Goal: Information Seeking & Learning: Learn about a topic

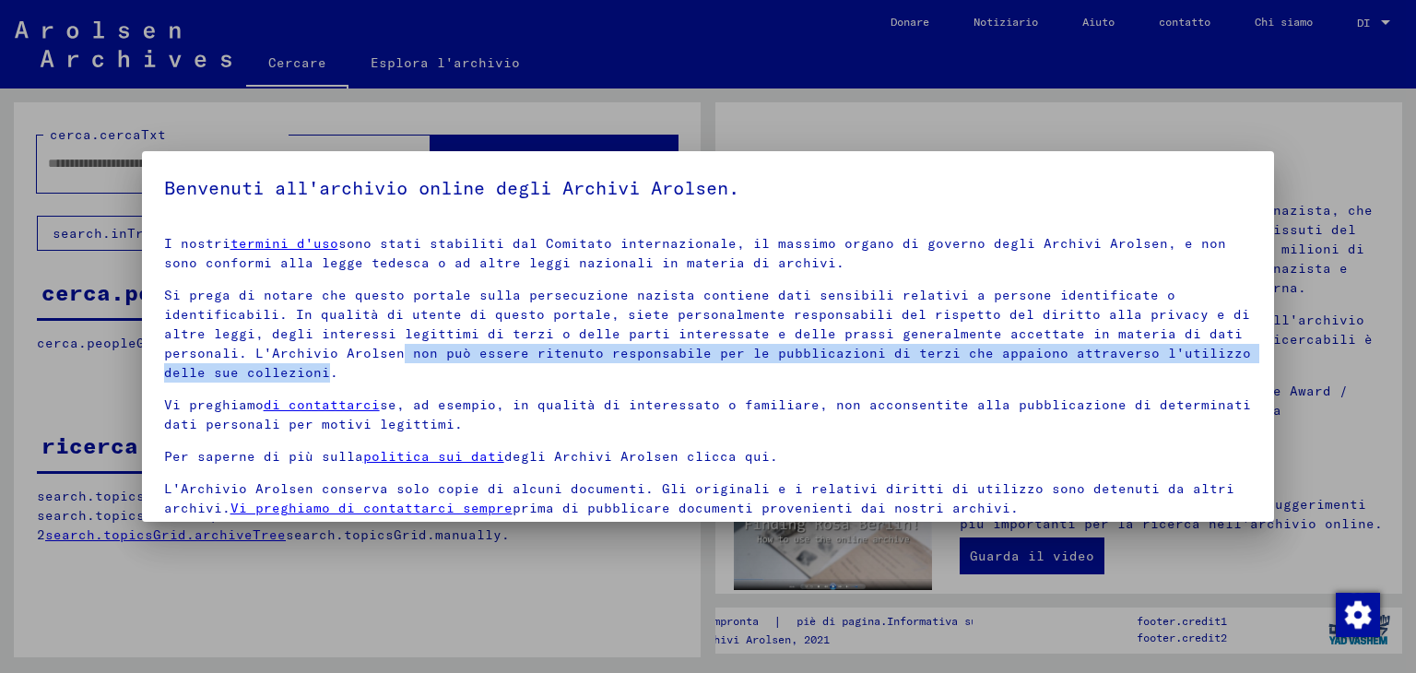
drag, startPoint x: 386, startPoint y: 358, endPoint x: 324, endPoint y: 368, distance: 62.4
click at [324, 368] on font "Si prega di notare che questo portale sulla persecuzione nazista contiene dati …" at bounding box center [707, 334] width 1087 height 94
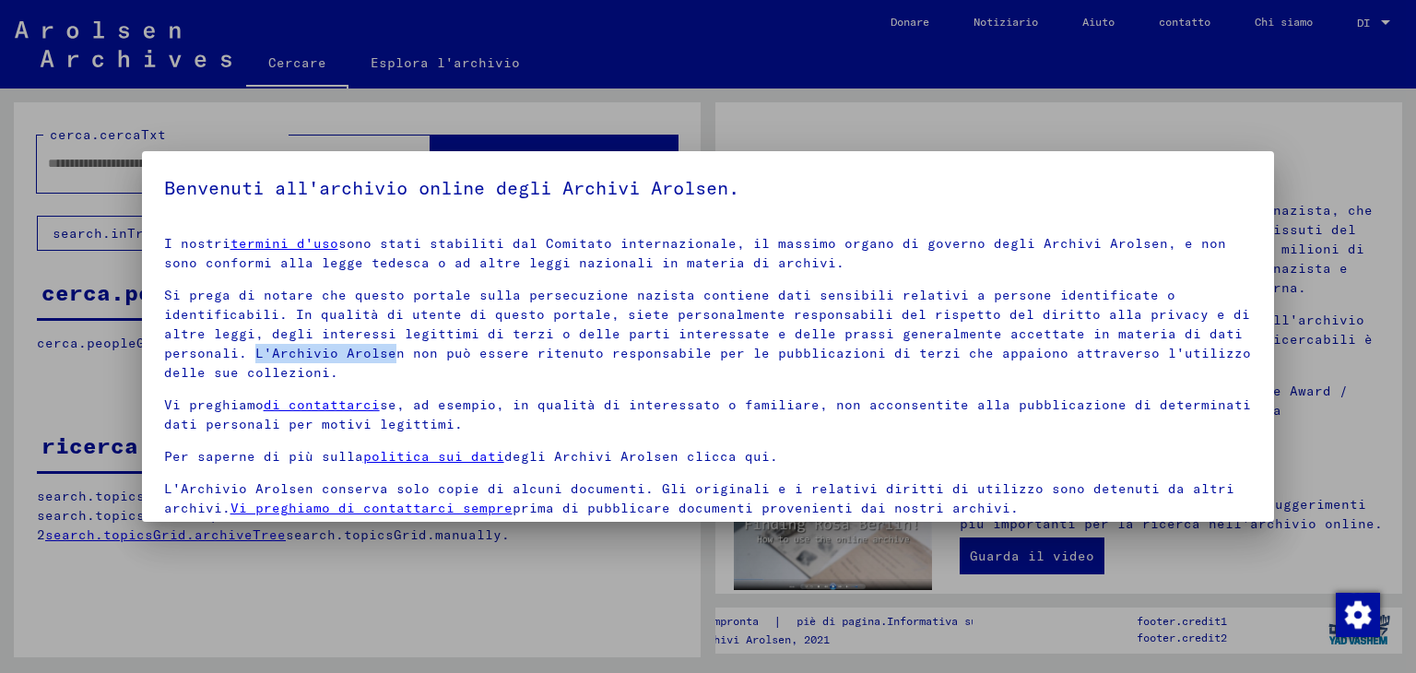
drag, startPoint x: 248, startPoint y: 353, endPoint x: 391, endPoint y: 356, distance: 142.9
click at [391, 356] on font "Si prega di notare che questo portale sulla persecuzione nazista contiene dati …" at bounding box center [707, 334] width 1087 height 94
drag, startPoint x: 397, startPoint y: 358, endPoint x: 265, endPoint y: 355, distance: 131.8
click at [265, 355] on font "Si prega di notare che questo portale sulla persecuzione nazista contiene dati …" at bounding box center [707, 334] width 1087 height 94
copy font "Archivio Arolsen"
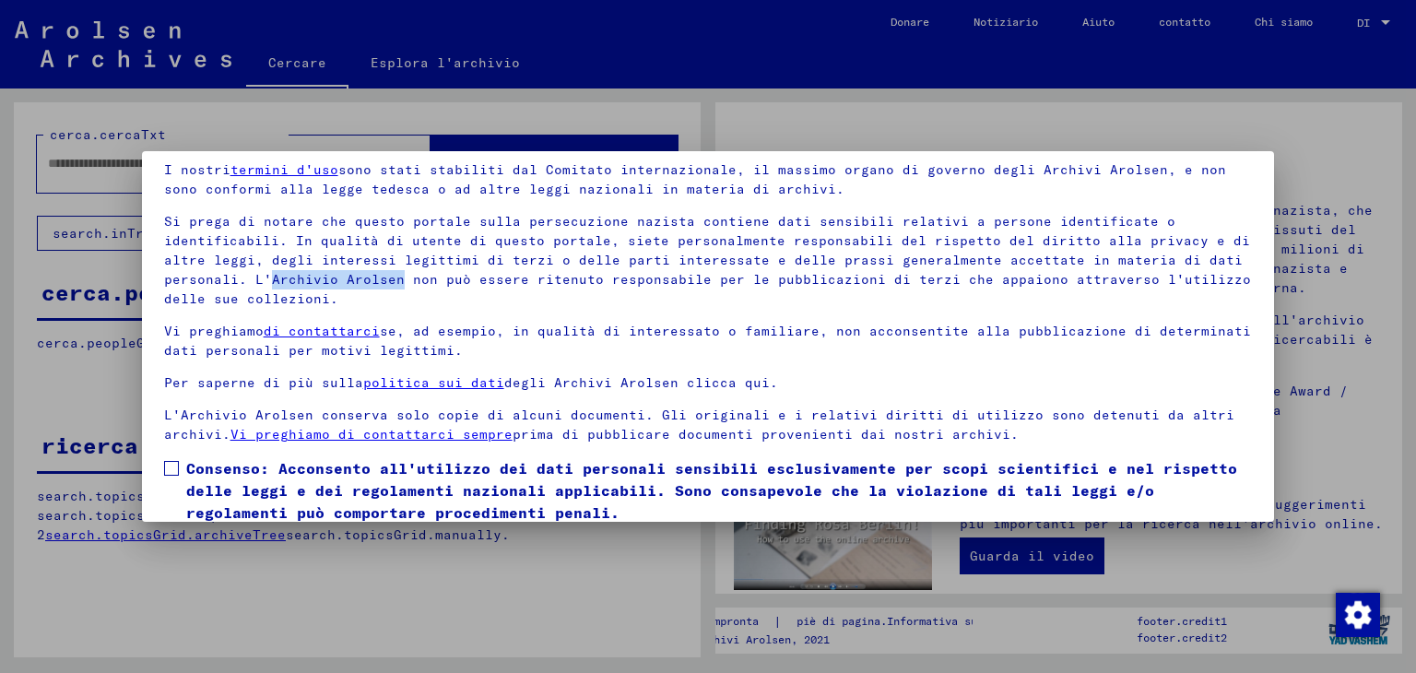
scroll to position [142, 0]
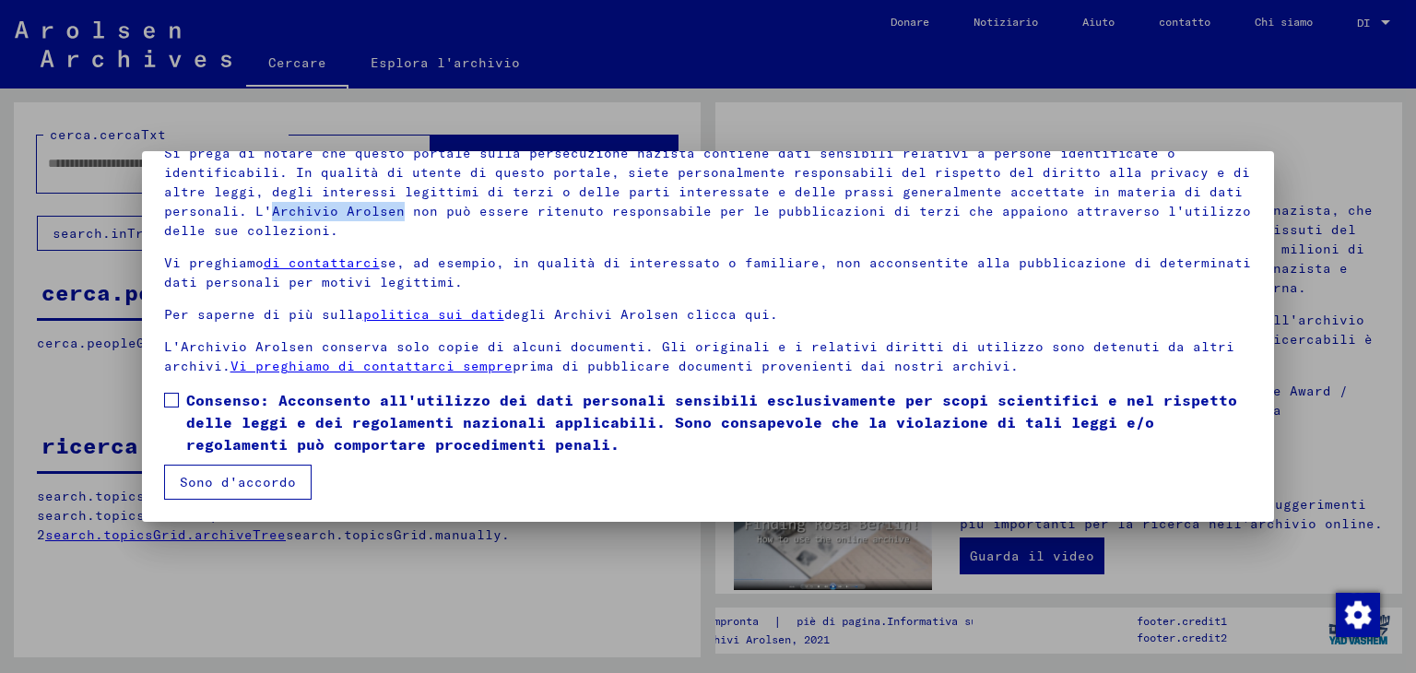
drag, startPoint x: 255, startPoint y: 475, endPoint x: 162, endPoint y: 407, distance: 114.8
click at [162, 408] on mat-dialog-content "I nostri termini d'uso sono stati stabiliti dal Comitato internazionale, il mas…" at bounding box center [708, 289] width 1133 height 420
click at [168, 403] on span at bounding box center [171, 400] width 15 height 15
click at [215, 480] on font "Sono d'accordo" at bounding box center [238, 482] width 116 height 17
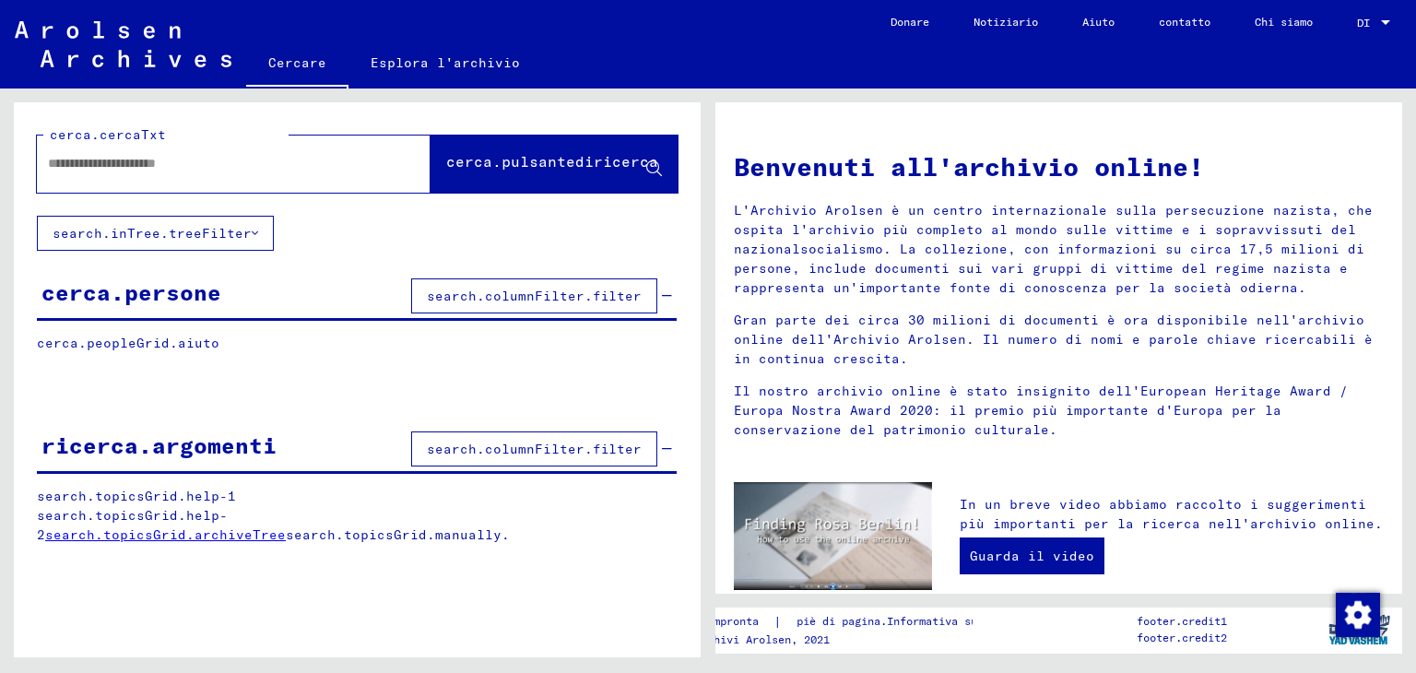
click at [476, 296] on font "search.columnFilter.filter" at bounding box center [534, 296] width 215 height 17
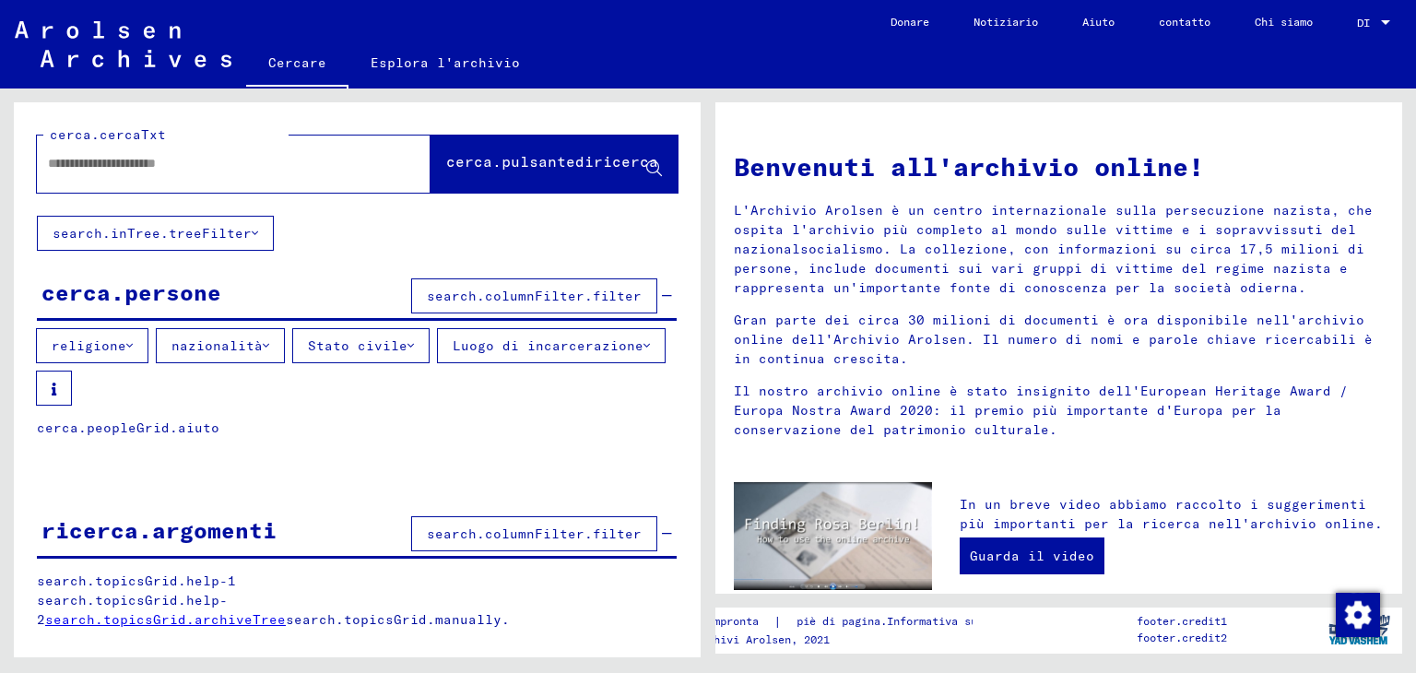
click at [125, 421] on font "cerca.peopleGrid.aiuto" at bounding box center [128, 427] width 182 height 17
drag, startPoint x: 147, startPoint y: 429, endPoint x: 179, endPoint y: 439, distance: 32.9
click at [179, 439] on div "cerca.peopleGrid.aiuto ricerca.argomentiGrid.firma ricerca.peopleGrid.cognome r…" at bounding box center [357, 441] width 687 height 47
click at [193, 314] on div "cerca.persone search.columnFilter.filter" at bounding box center [357, 297] width 640 height 47
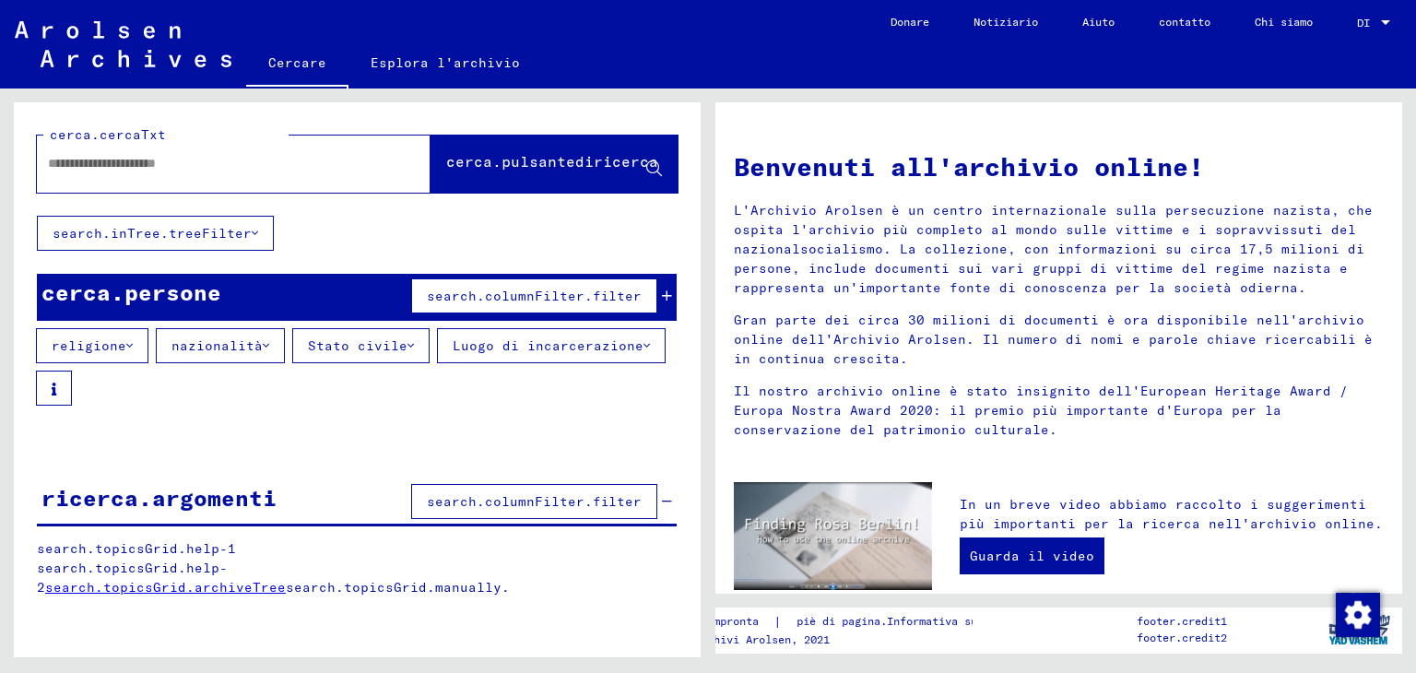
click at [217, 289] on font "cerca.persone" at bounding box center [131, 292] width 180 height 28
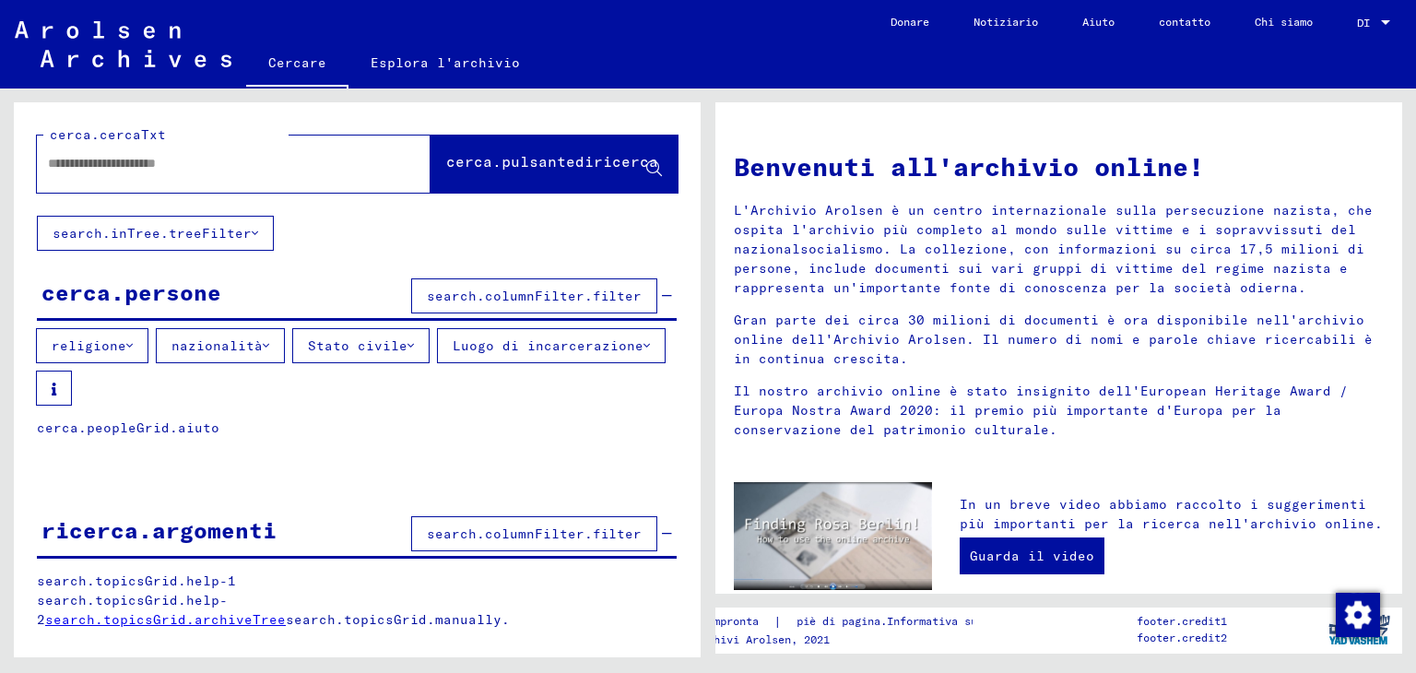
click at [475, 288] on font "search.columnFilter.filter" at bounding box center [534, 296] width 215 height 17
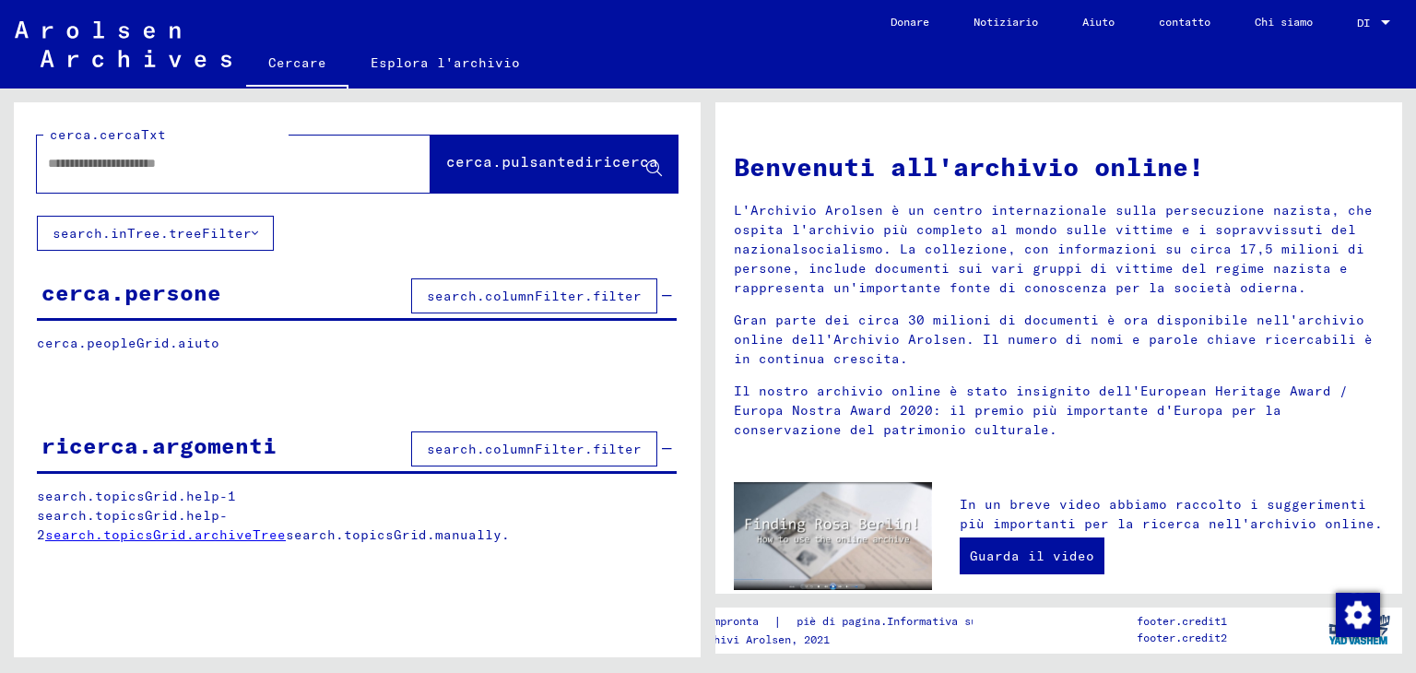
click at [475, 288] on font "search.columnFilter.filter" at bounding box center [534, 296] width 215 height 17
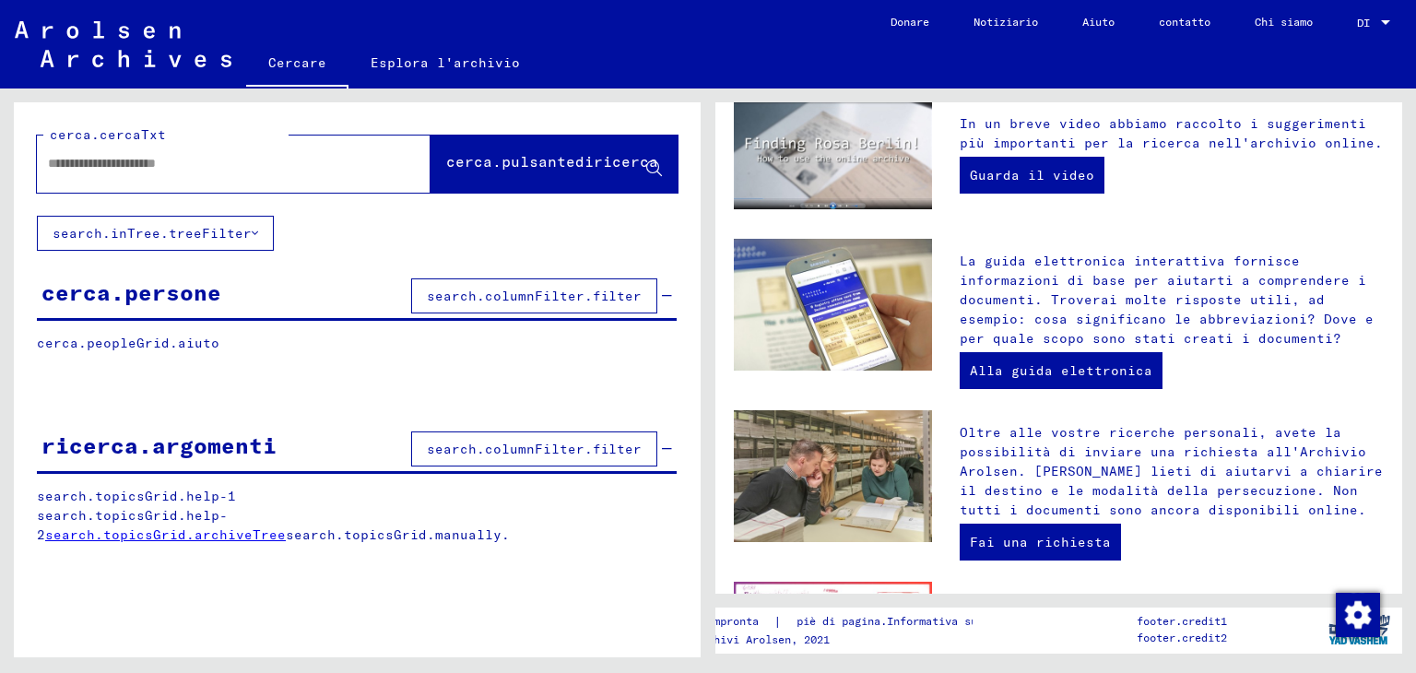
scroll to position [0, 0]
